Goal: Task Accomplishment & Management: Complete application form

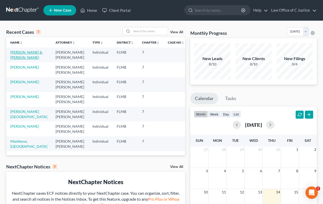
click at [30, 56] on link "[PERSON_NAME] & [PERSON_NAME]" at bounding box center [26, 55] width 32 height 10
select select "3"
select select "1"
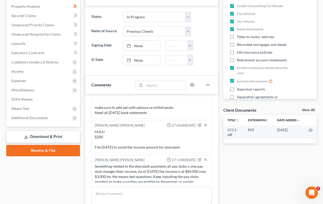
scroll to position [103, 0]
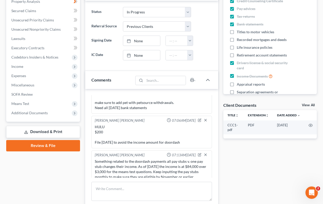
click at [26, 69] on span "Income" at bounding box center [43, 66] width 73 height 9
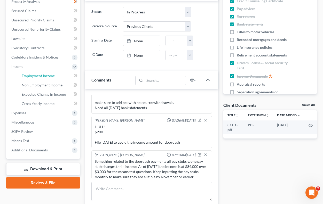
click at [32, 79] on link "Employment Income" at bounding box center [49, 75] width 62 height 9
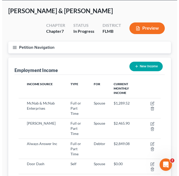
scroll to position [52, 0]
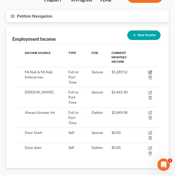
click at [150, 70] on icon "button" at bounding box center [150, 72] width 4 height 4
select select "0"
select select "9"
select select "1"
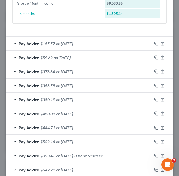
scroll to position [233, 0]
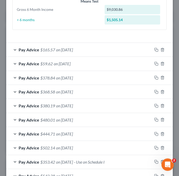
drag, startPoint x: 11, startPoint y: 44, endPoint x: 84, endPoint y: 65, distance: 75.9
click at [84, 65] on div "Pay Advice $165.57 on [DATE] Use on Schedule I Received On * [DATE] Wages Incom…" at bounding box center [89, 134] width 166 height 182
copy div "Pay Advice $165.57 on [DATE] Use on Schedule I Received On * Wages Income * $ C…"
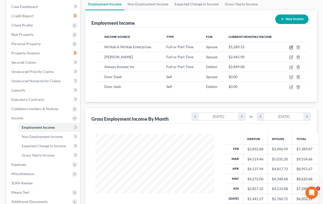
click at [290, 48] on icon "button" at bounding box center [291, 47] width 4 height 4
select select "0"
select select "9"
select select "1"
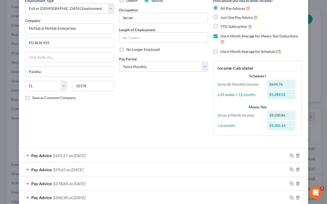
scroll to position [52, 0]
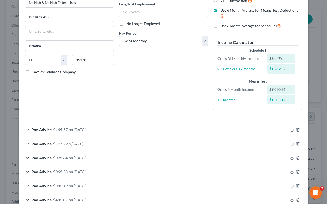
click at [165, 143] on div "Pay Advice $59.62 on 07/14/2025" at bounding box center [153, 144] width 268 height 14
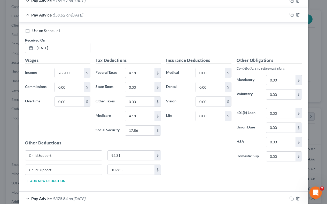
scroll to position [206, 0]
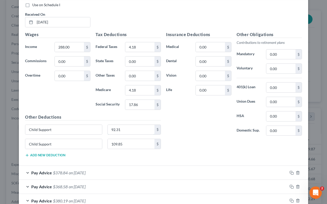
click at [134, 128] on input "92.31" at bounding box center [131, 130] width 47 height 10
type input "21.04"
click at [199, 134] on div "Insurance Deductions Medical 0.00 $ Dental 0.00 $ Vision 0.00 $ Life 0.00 $" at bounding box center [198, 85] width 70 height 109
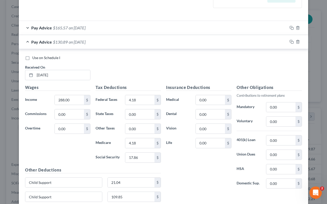
scroll to position [129, 0]
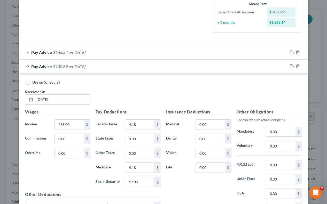
drag, startPoint x: 22, startPoint y: 50, endPoint x: 105, endPoint y: 66, distance: 84.5
copy div "Pay Advice $165.57 on 08/11/2025 Use on Schedule I Received On * Wages Income *…"
